Goal: Task Accomplishment & Management: Manage account settings

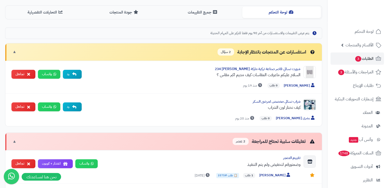
scroll to position [127, 0]
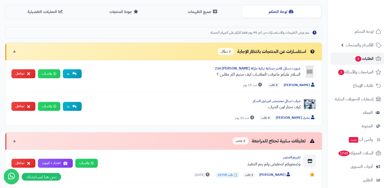
click at [359, 58] on span "3" at bounding box center [358, 59] width 6 height 6
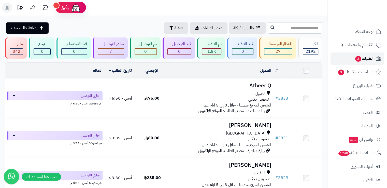
click at [359, 58] on span "3" at bounding box center [358, 59] width 6 height 6
click at [310, 50] on span "2192" at bounding box center [311, 51] width 10 height 6
